Goal: Navigation & Orientation: Understand site structure

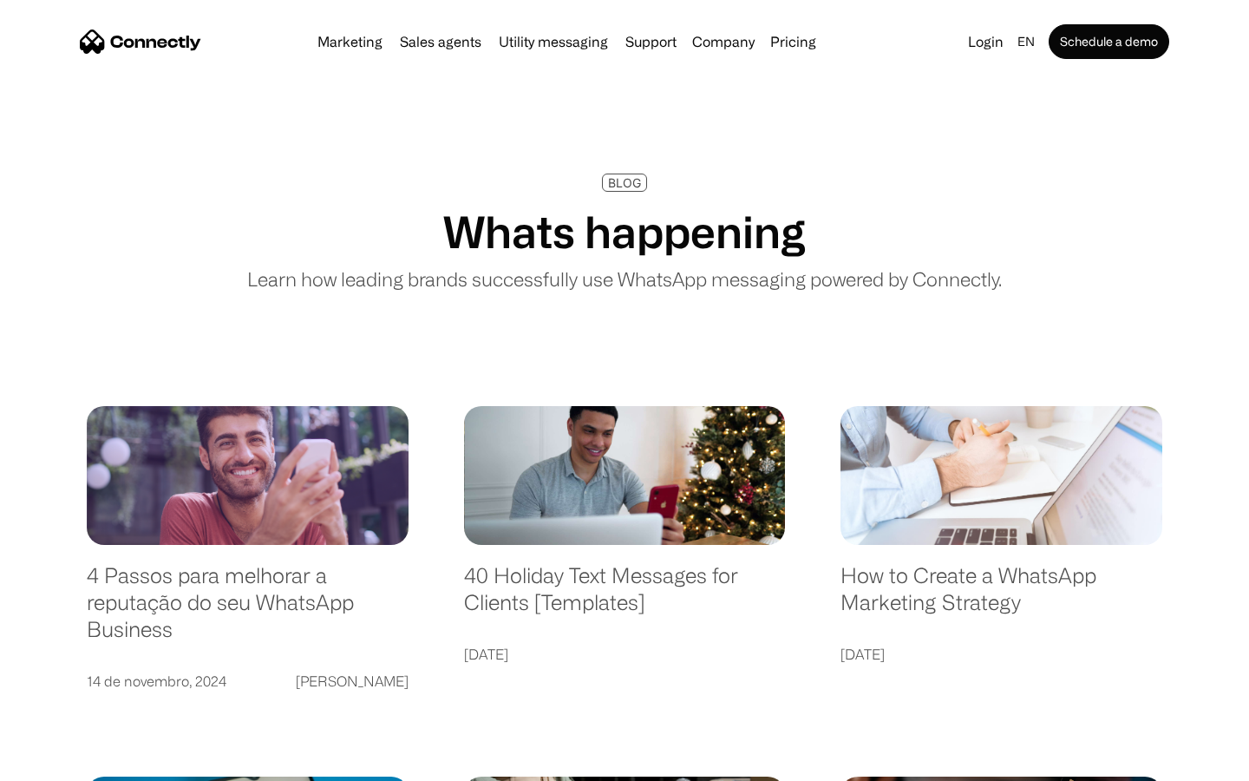
scroll to position [3333, 0]
